Goal: Book appointment/travel/reservation

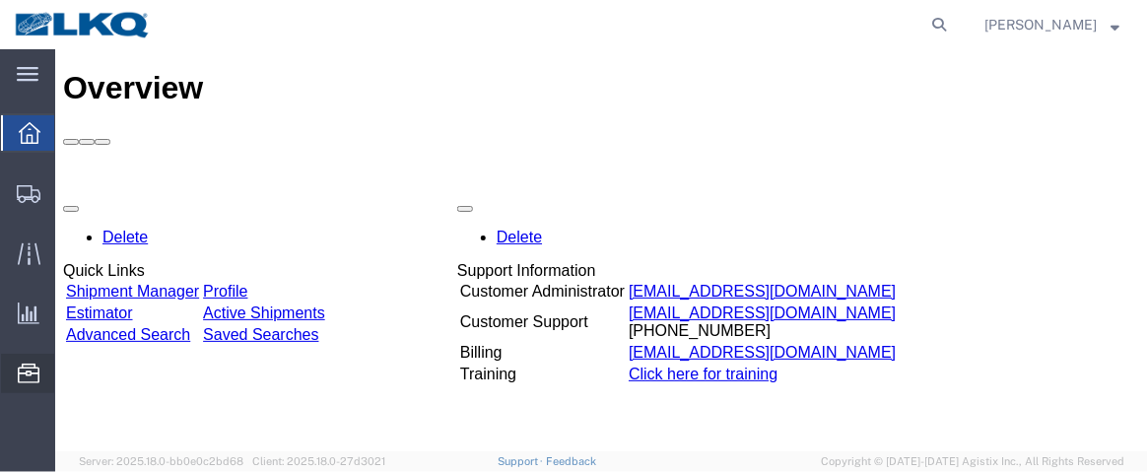
click at [0, 0] on span "Location Appointment" at bounding box center [0, 0] width 0 height 0
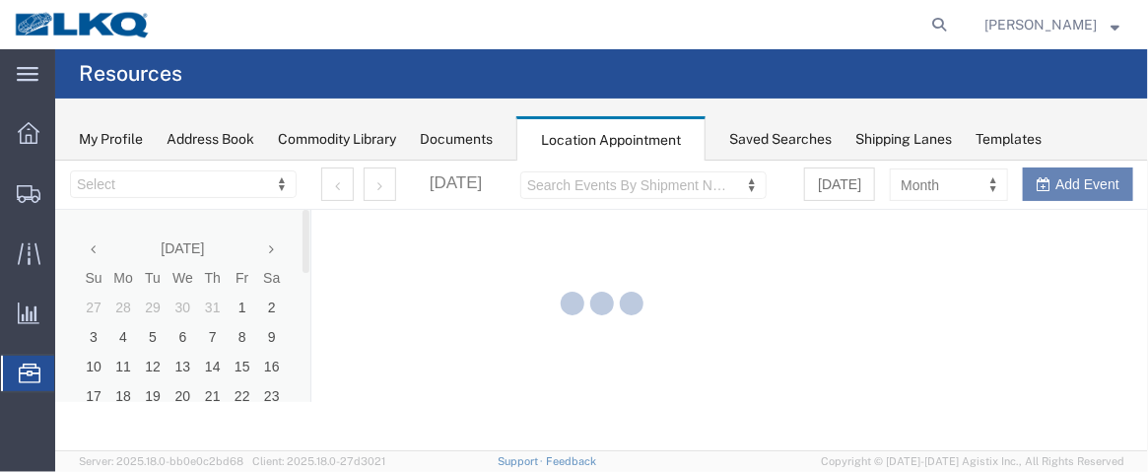
select select "28716"
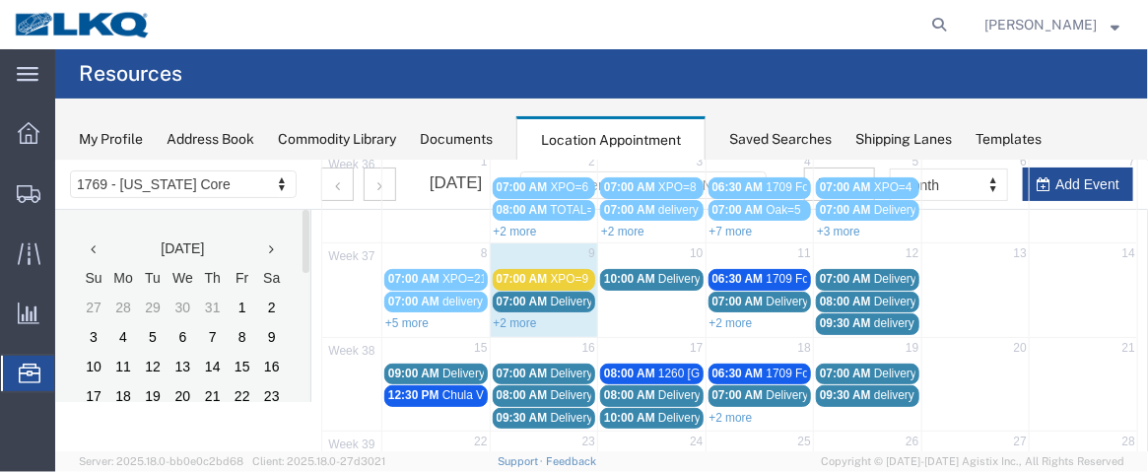
scroll to position [210, 0]
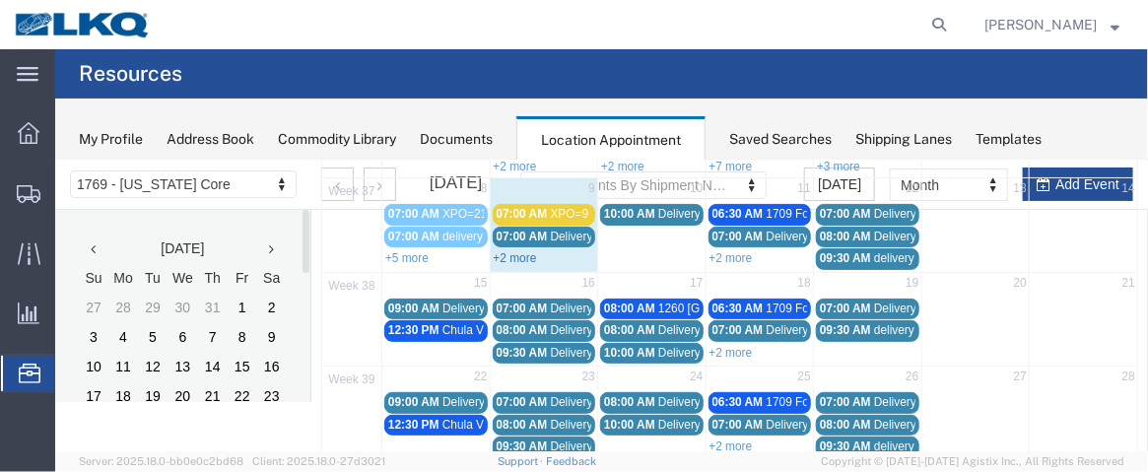
click at [510, 257] on link "+2 more" at bounding box center [514, 257] width 43 height 14
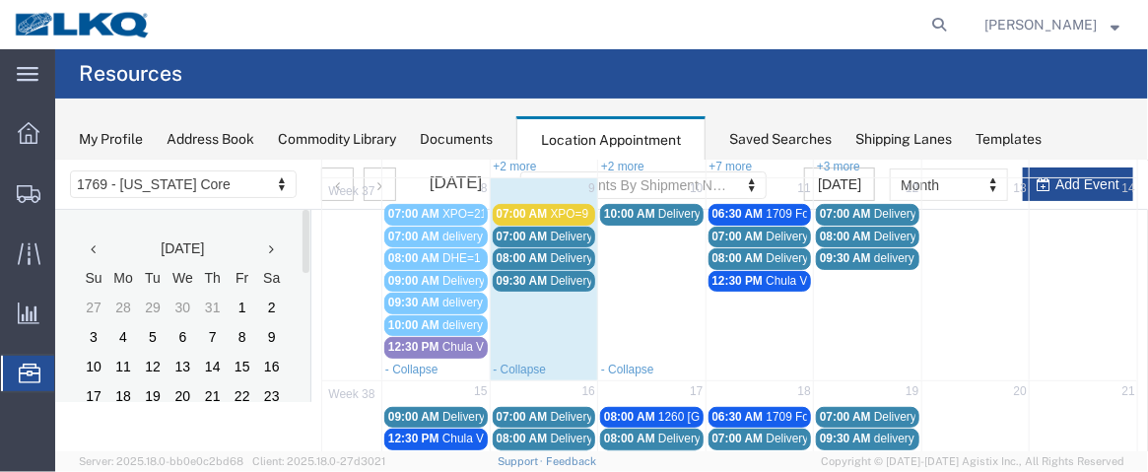
drag, startPoint x: 1133, startPoint y: 250, endPoint x: 1138, endPoint y: 217, distance: 34.0
click at [1138, 217] on html "Location Scheduling 1769 - [US_STATE] Core 1769 - [US_STATE] Core [DATE] Su Mo …" at bounding box center [600, 95] width 1093 height 291
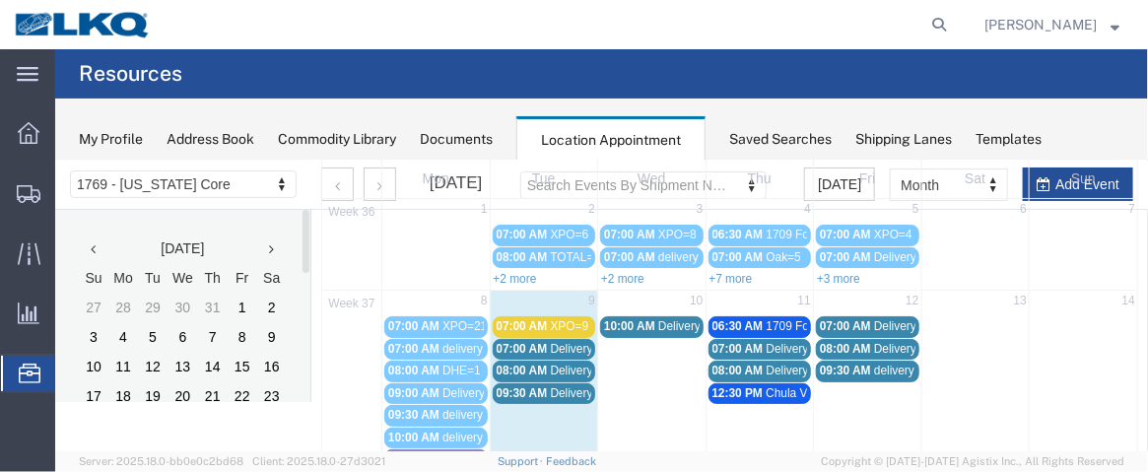
scroll to position [89, 0]
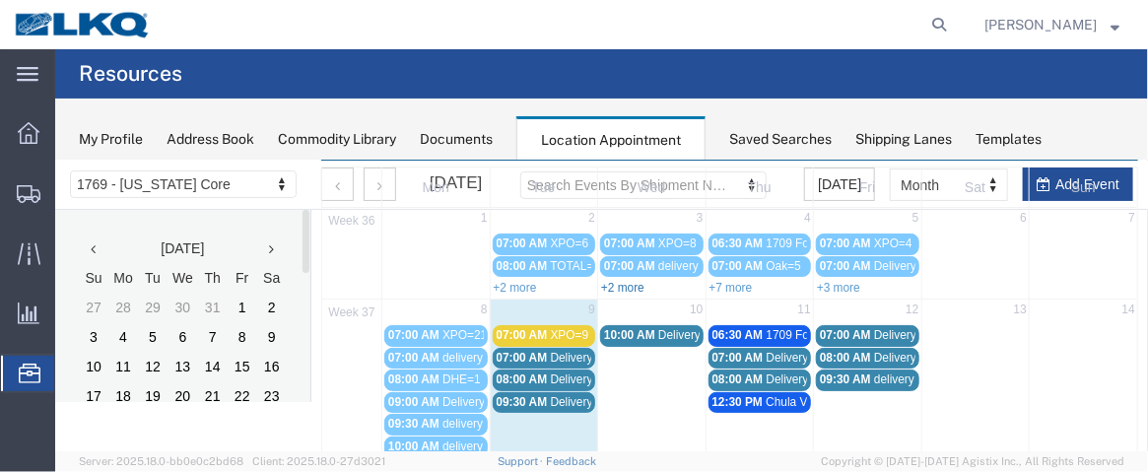
click at [614, 282] on link "+2 more" at bounding box center [621, 287] width 43 height 14
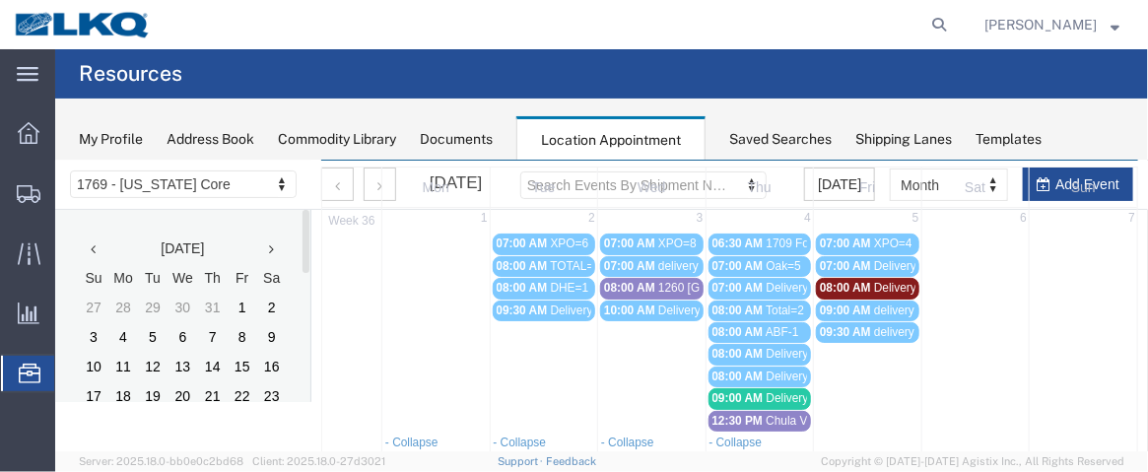
click at [789, 390] on span "Delivery 56315649" at bounding box center [815, 397] width 98 height 14
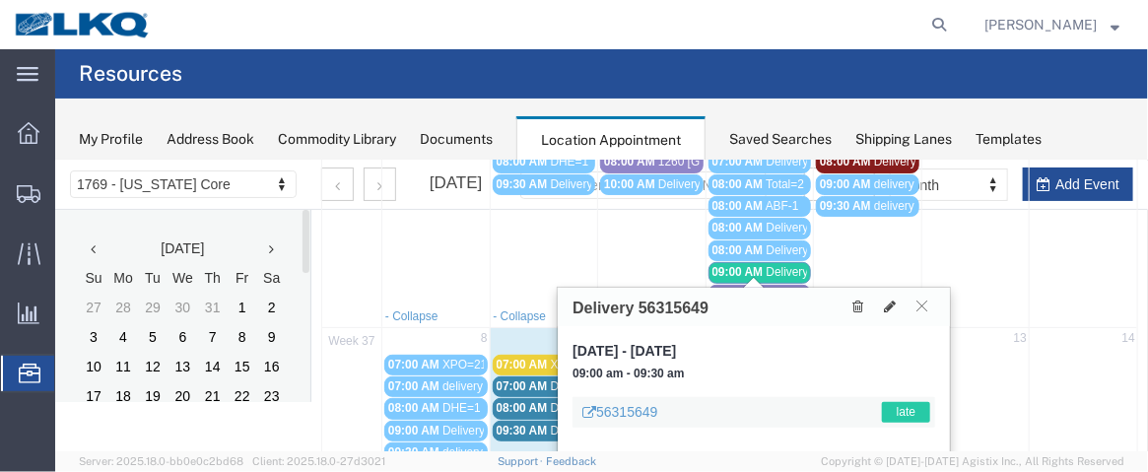
scroll to position [159, 0]
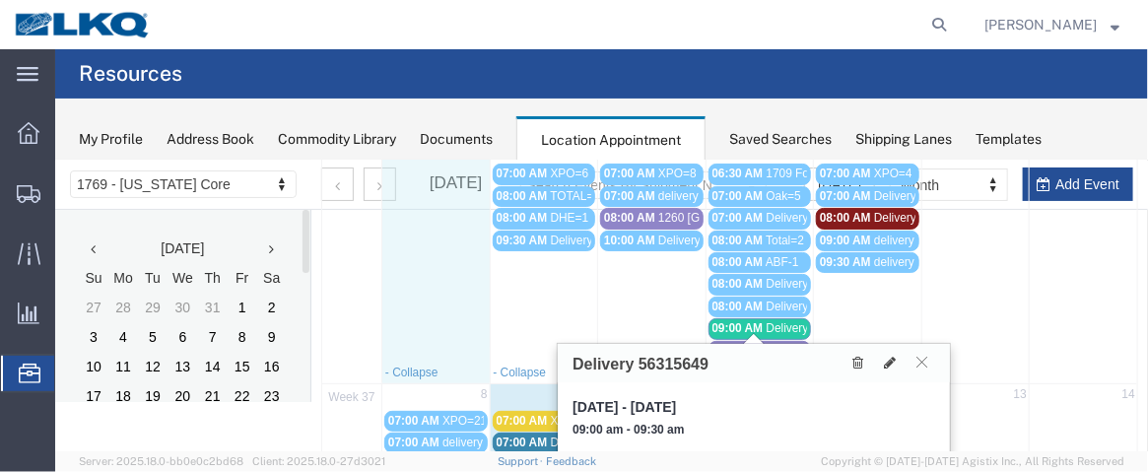
click at [467, 295] on td at bounding box center [435, 261] width 108 height 200
select select "1"
select select
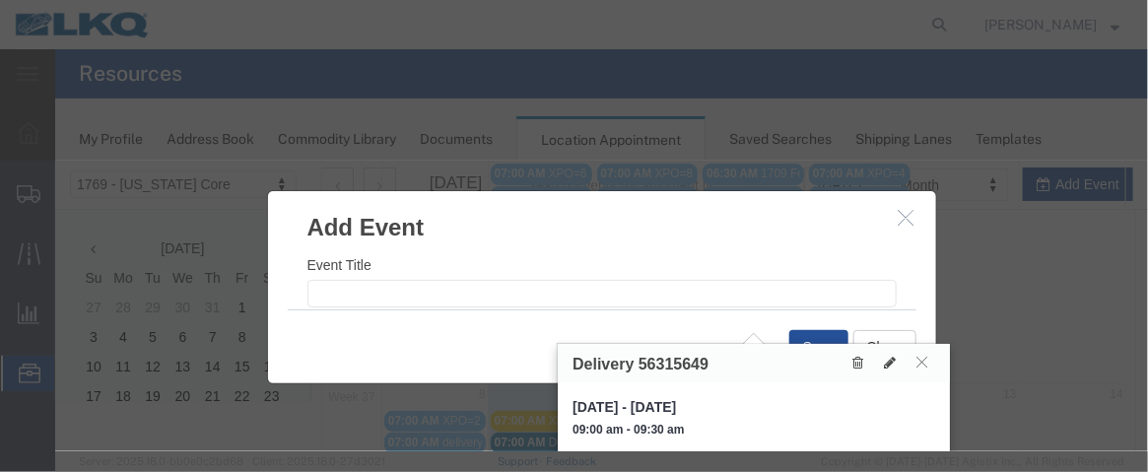
click at [906, 218] on icon "button" at bounding box center [906, 216] width 16 height 17
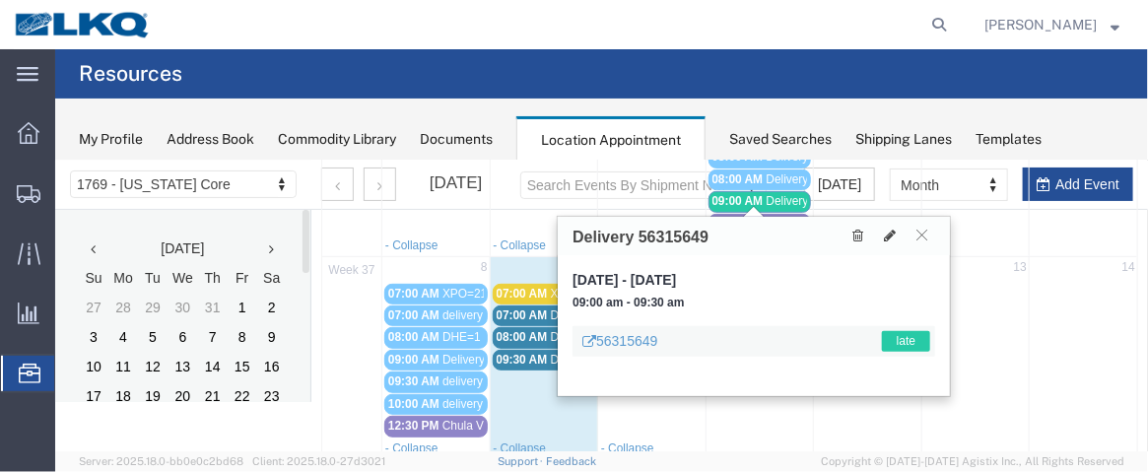
scroll to position [318, 0]
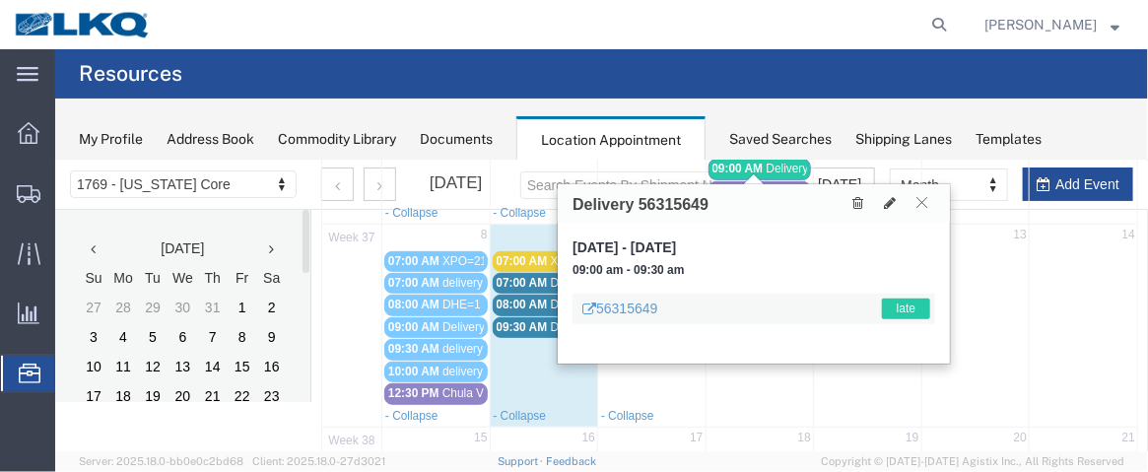
click at [922, 204] on icon at bounding box center [921, 201] width 11 height 12
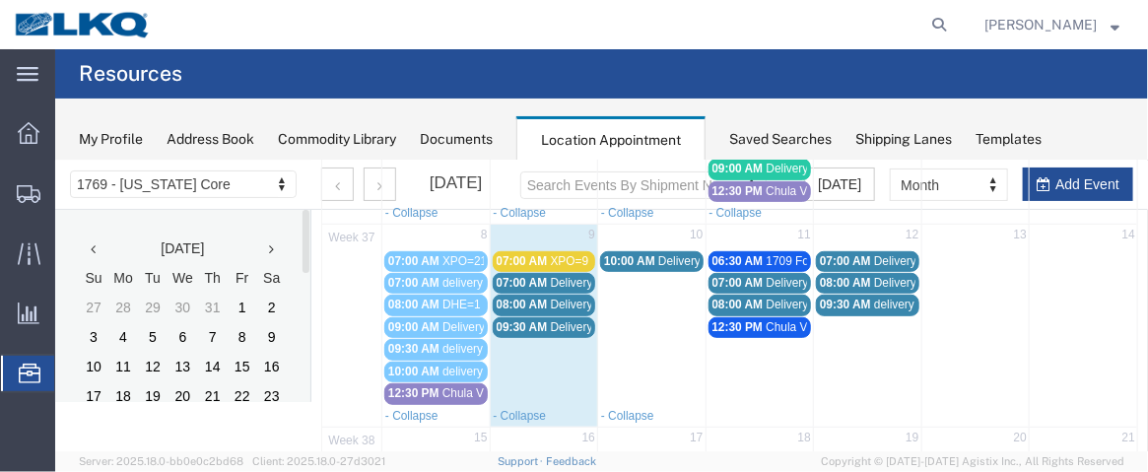
click at [433, 297] on span "08:00 AM" at bounding box center [412, 304] width 51 height 14
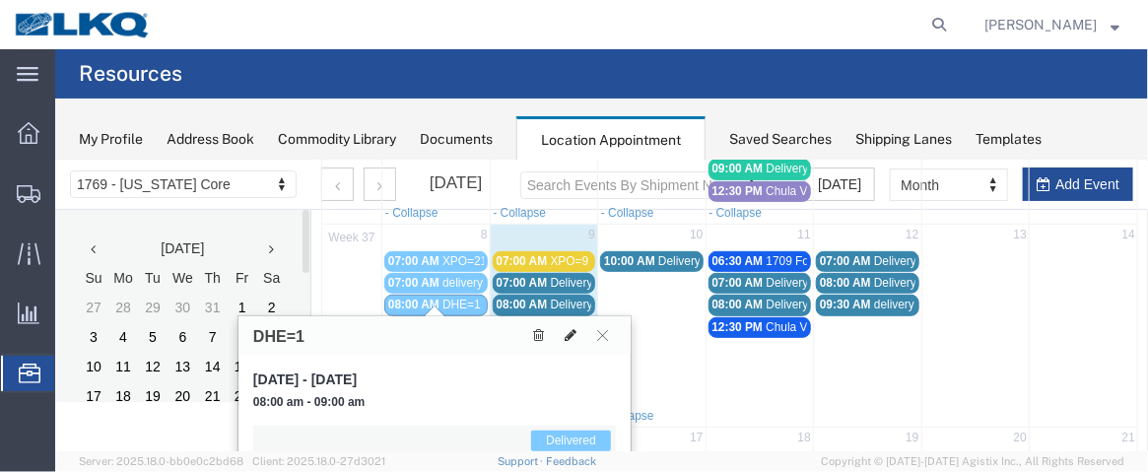
click at [566, 327] on icon at bounding box center [570, 334] width 12 height 14
select select "1"
select select "40"
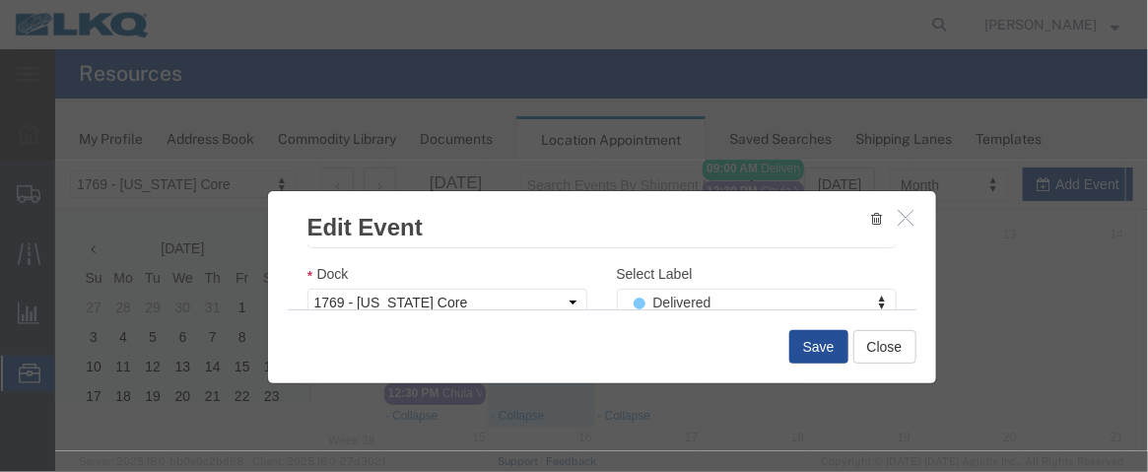
scroll to position [371, 0]
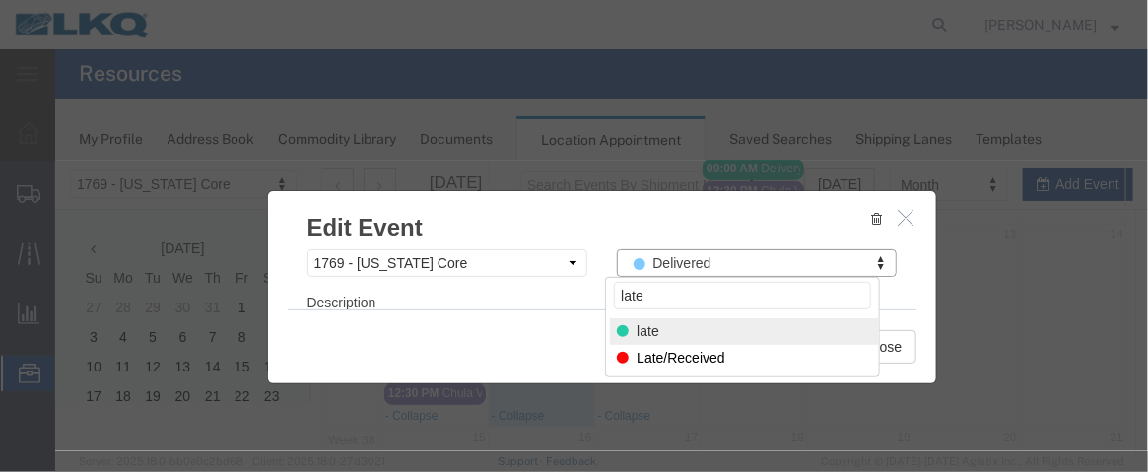
type input "late"
select select "120"
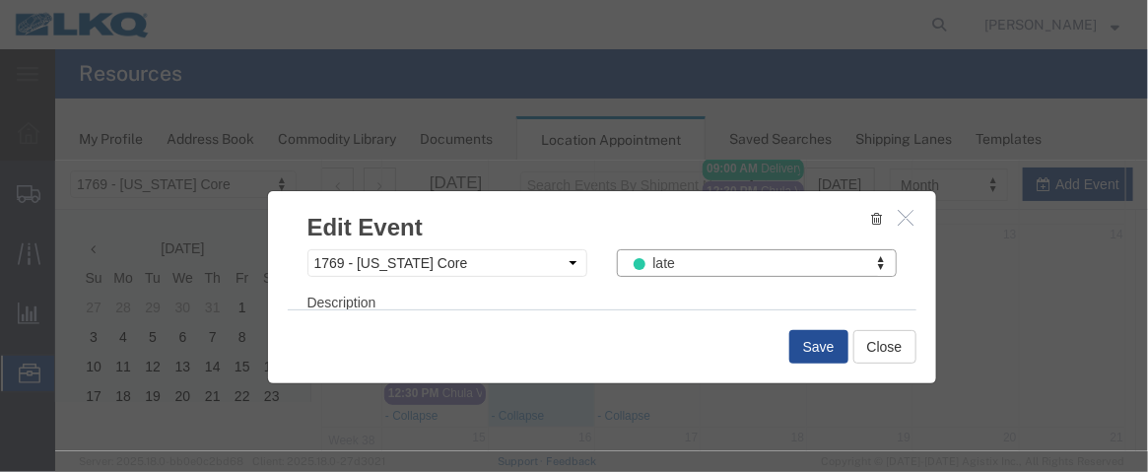
scroll to position [368, 0]
click at [825, 348] on button "Save" at bounding box center [818, 346] width 59 height 34
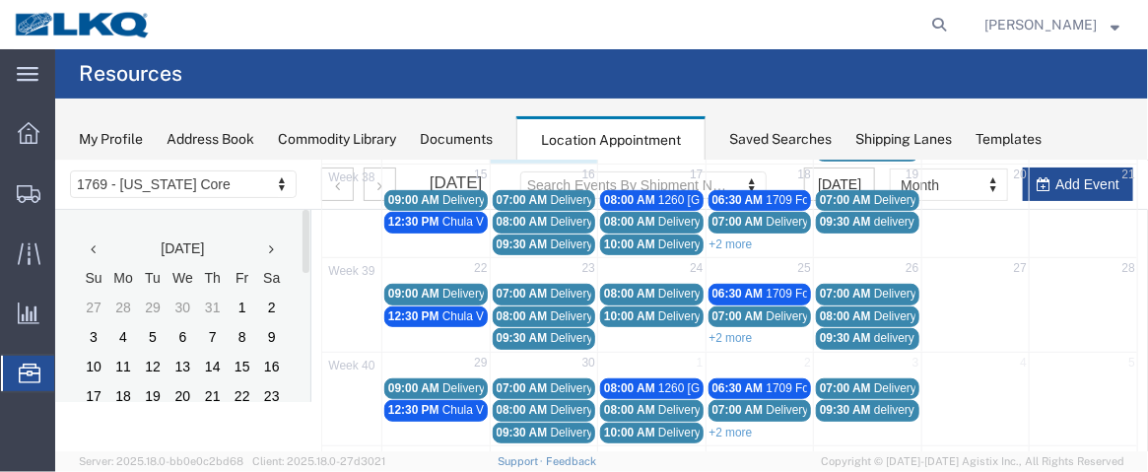
scroll to position [196, 0]
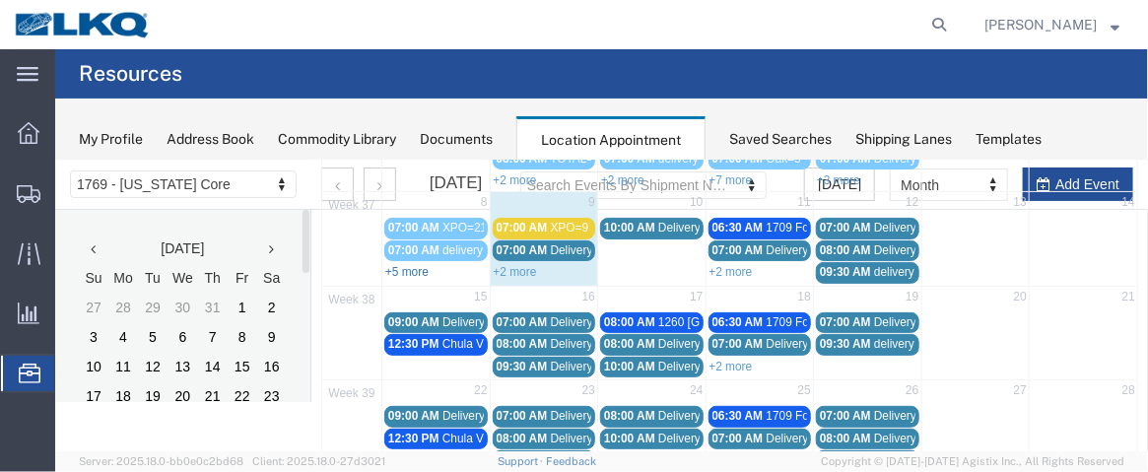
click at [419, 268] on link "+5 more" at bounding box center [405, 271] width 43 height 14
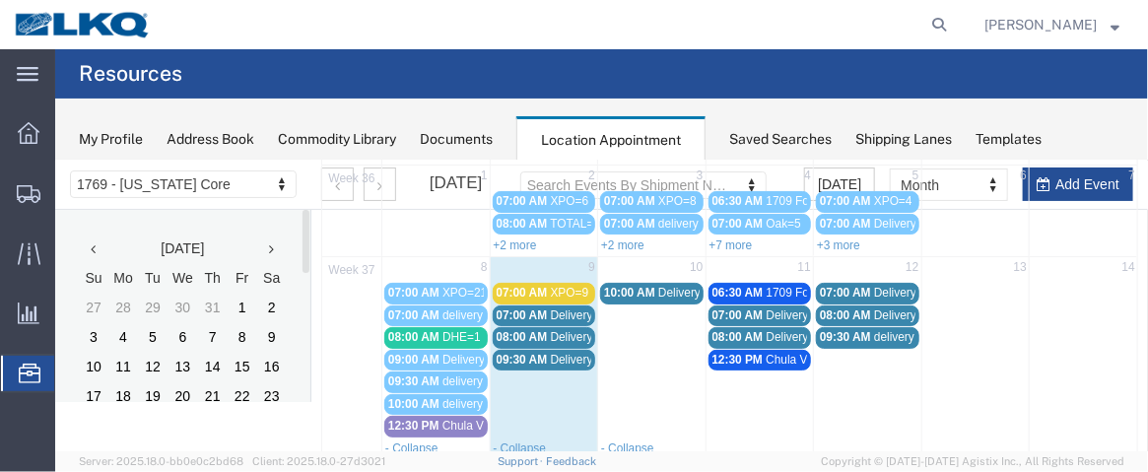
scroll to position [119, 0]
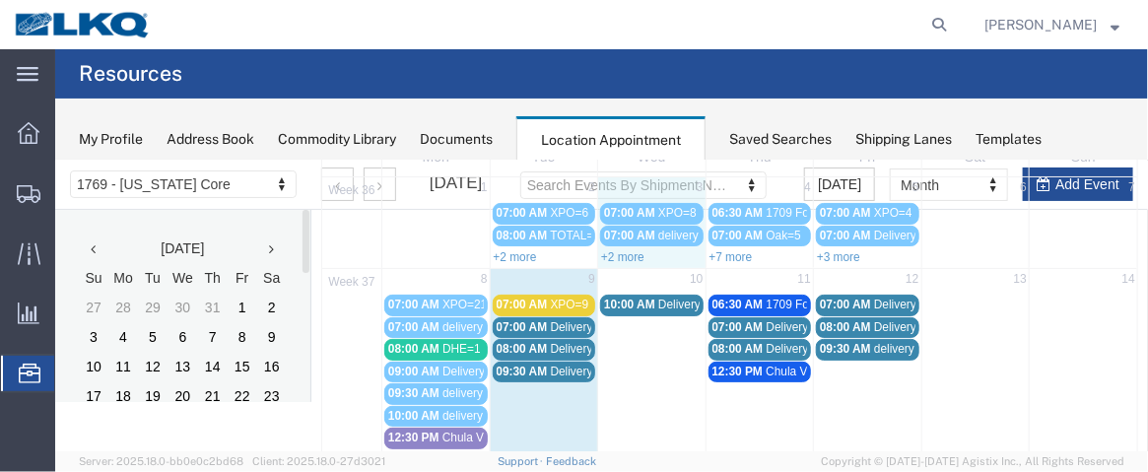
click at [623, 245] on div "+2 more" at bounding box center [650, 255] width 107 height 20
select select "1"
select select
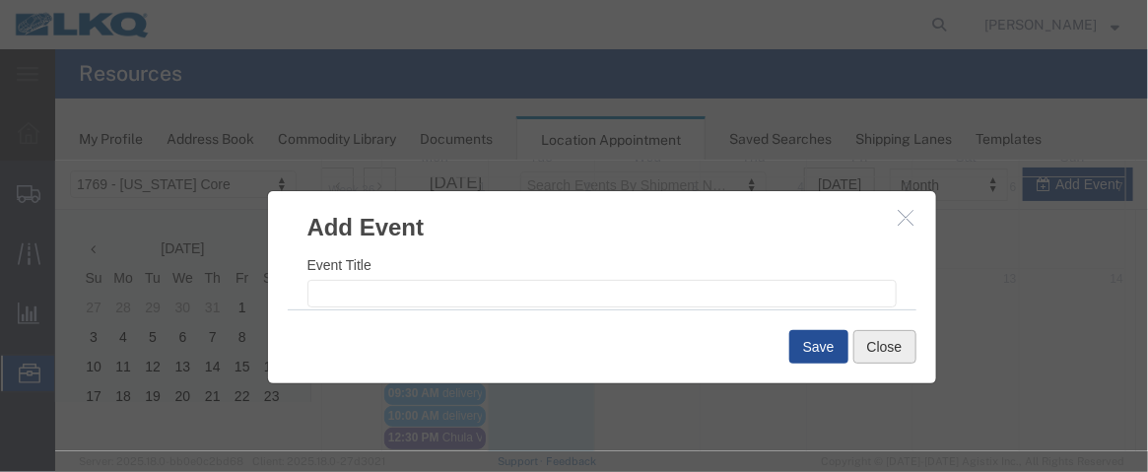
click at [890, 345] on button "Close" at bounding box center [884, 346] width 63 height 34
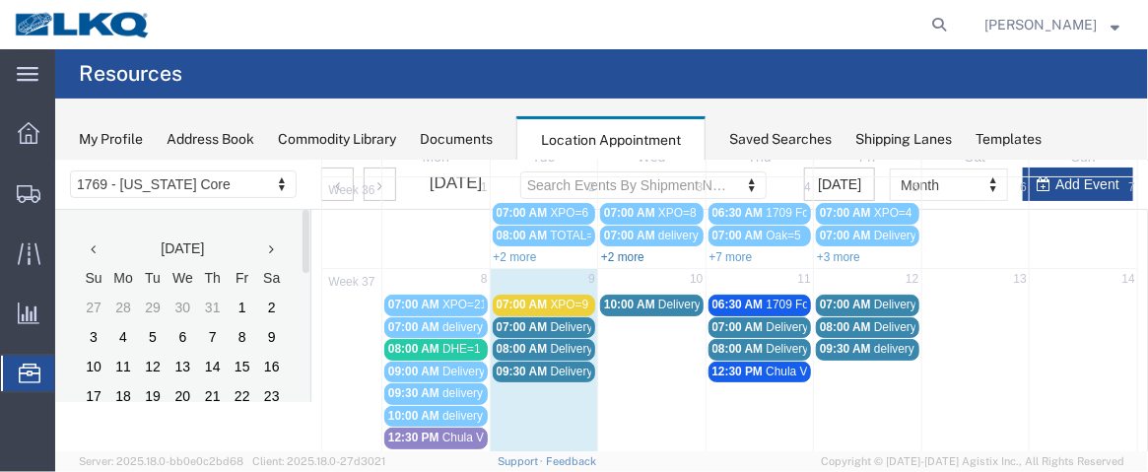
click at [619, 257] on link "+2 more" at bounding box center [621, 256] width 43 height 14
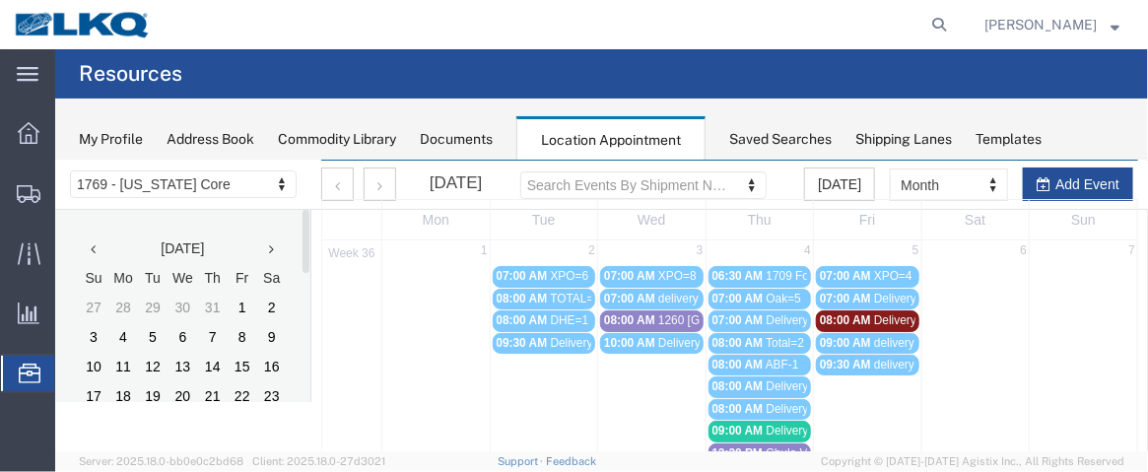
scroll to position [0, 0]
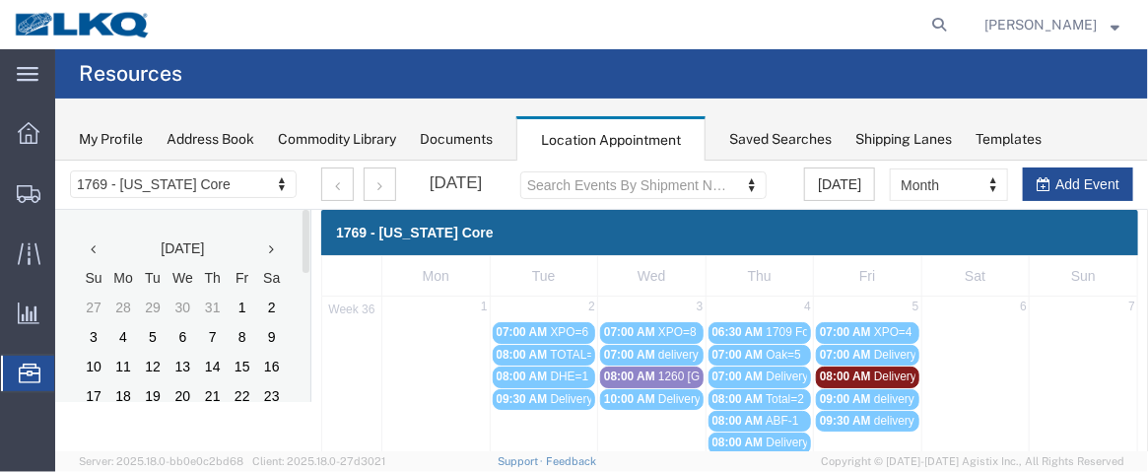
drag, startPoint x: 1140, startPoint y: 199, endPoint x: 1195, endPoint y: 295, distance: 109.9
drag, startPoint x: 1140, startPoint y: 182, endPoint x: 1137, endPoint y: 317, distance: 135.1
